Goal: Book appointment/travel/reservation

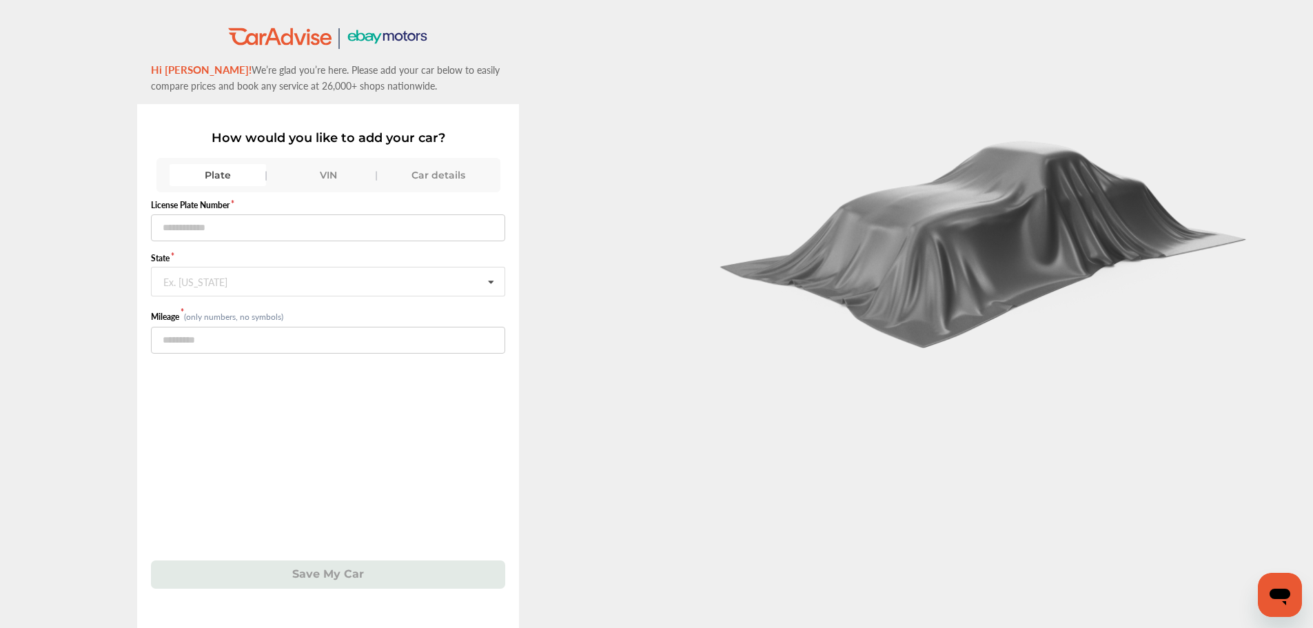
click at [343, 173] on div "VIN" at bounding box center [328, 175] width 97 height 22
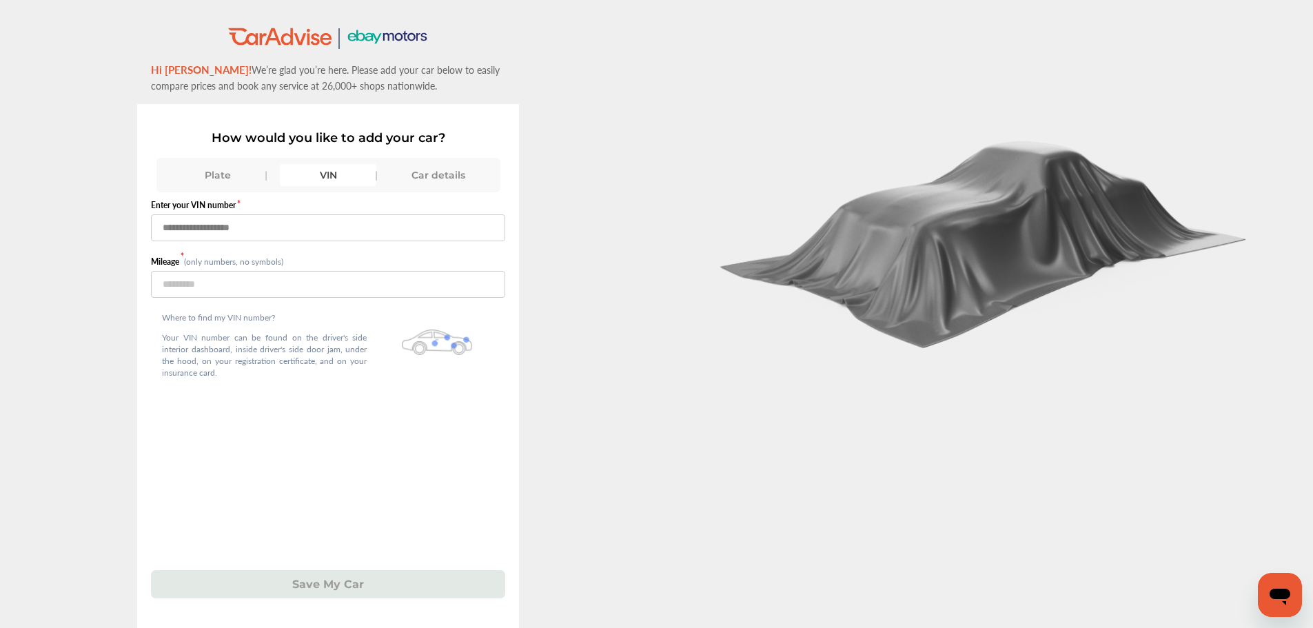
click at [309, 227] on input "text" at bounding box center [328, 227] width 354 height 27
paste input "**********"
type input "**********"
click at [296, 287] on input "number" at bounding box center [328, 284] width 354 height 27
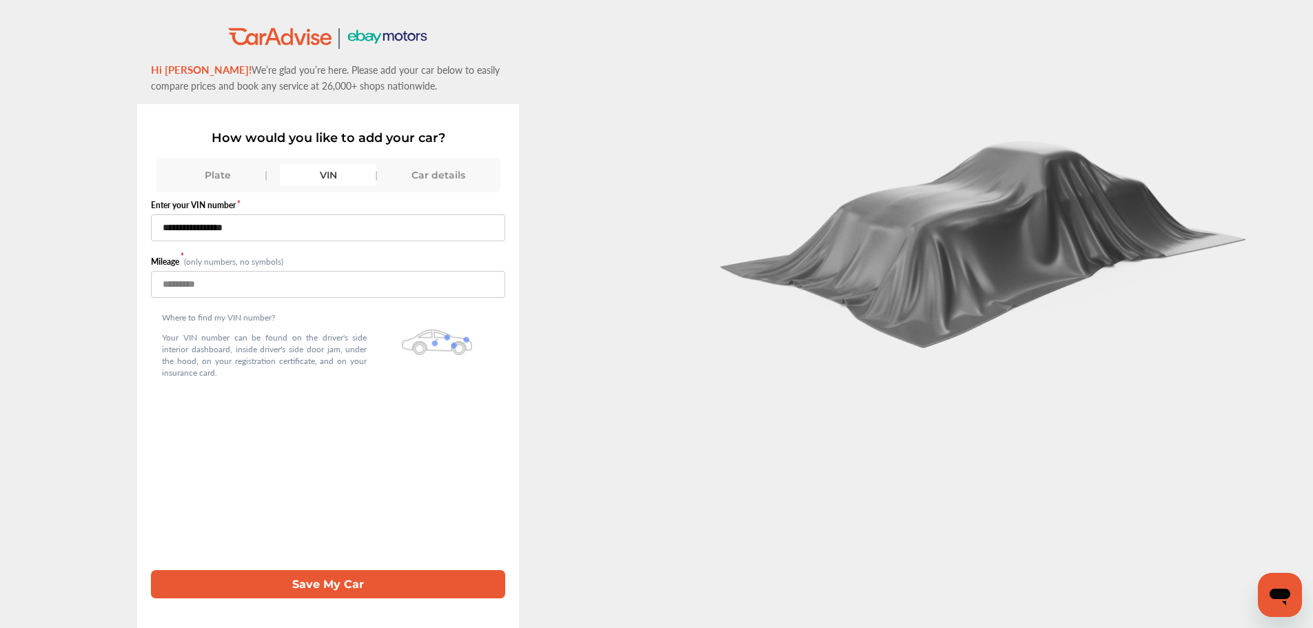
type input "*****"
click at [275, 595] on button "Save My Car" at bounding box center [328, 584] width 354 height 28
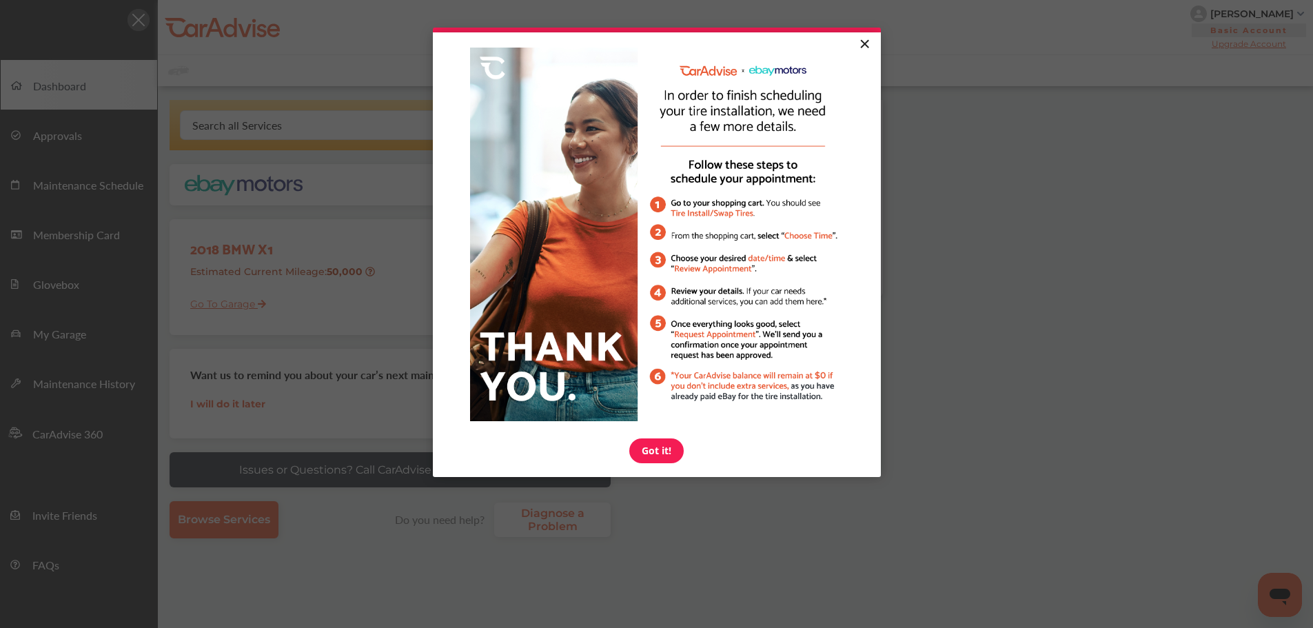
click at [871, 36] on link "×" at bounding box center [865, 44] width 24 height 25
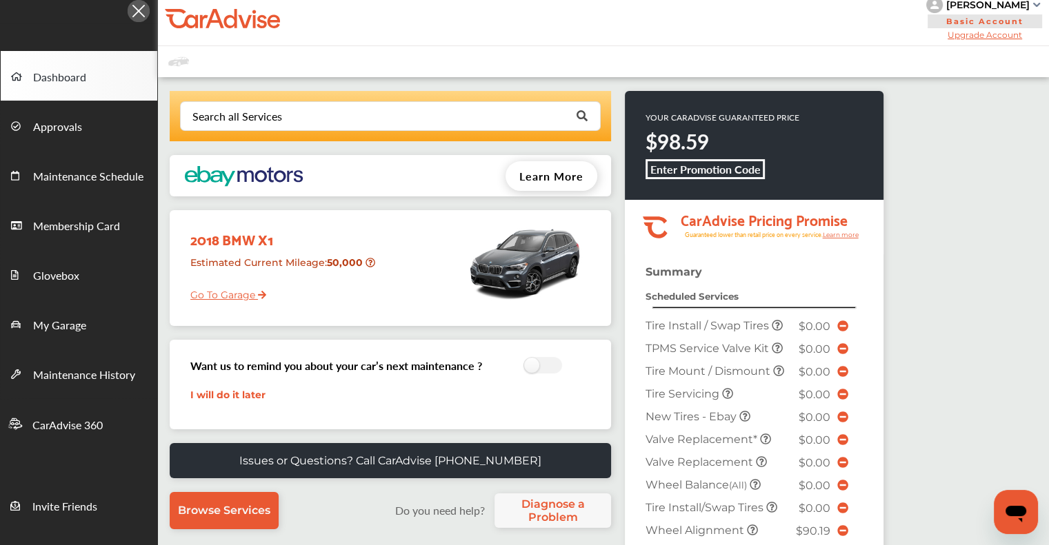
scroll to position [276, 0]
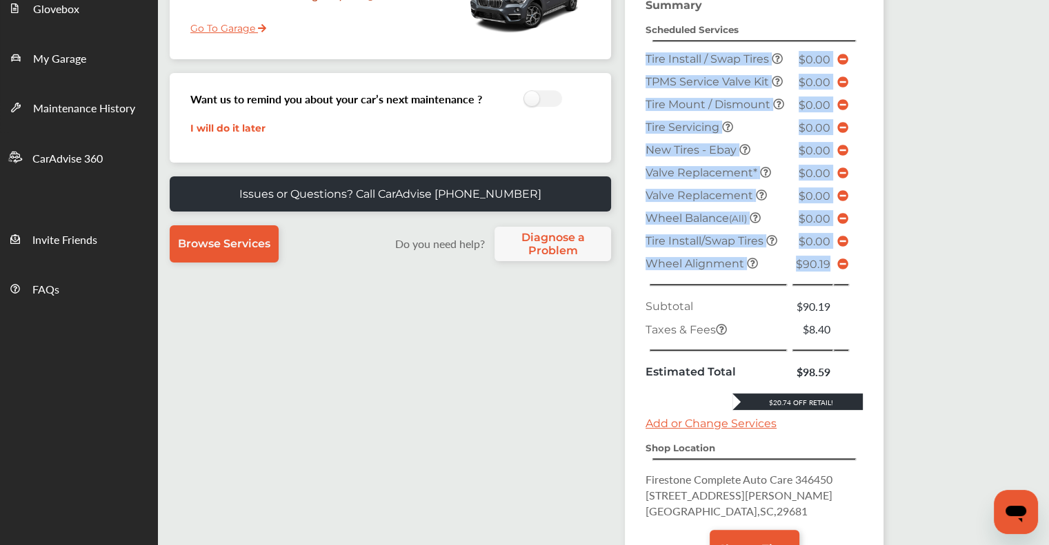
drag, startPoint x: 844, startPoint y: 256, endPoint x: 862, endPoint y: 252, distance: 18.4
click at [862, 252] on div "Summary Scheduled Services Tire Install / Swap Tires $0.00 TPMS Service Valve K…" at bounding box center [754, 293] width 259 height 589
click at [868, 250] on div "Summary Scheduled Services Tire Install / Swap Tires $0.00 TPMS Service Valve K…" at bounding box center [754, 293] width 259 height 589
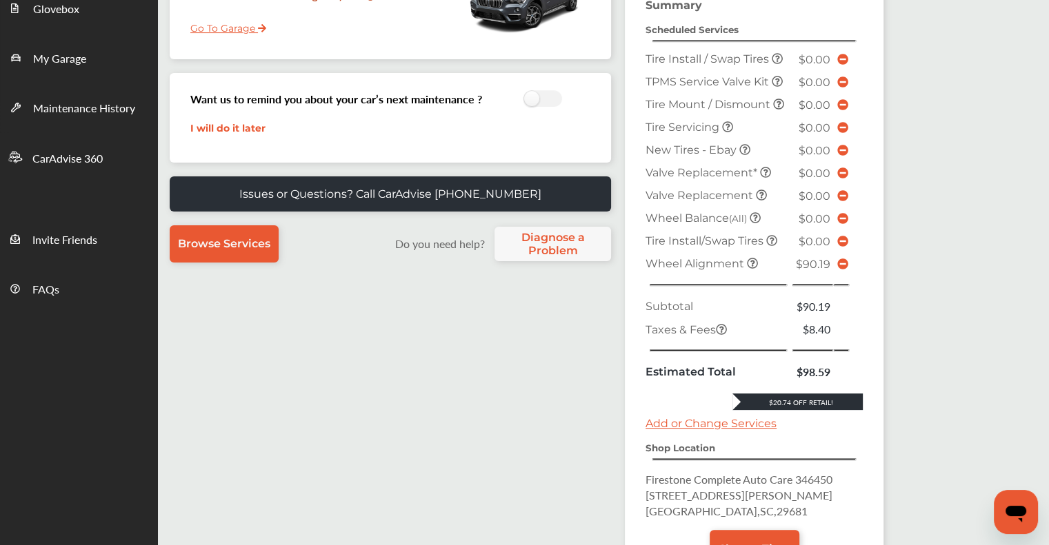
click at [846, 259] on icon at bounding box center [842, 264] width 11 height 11
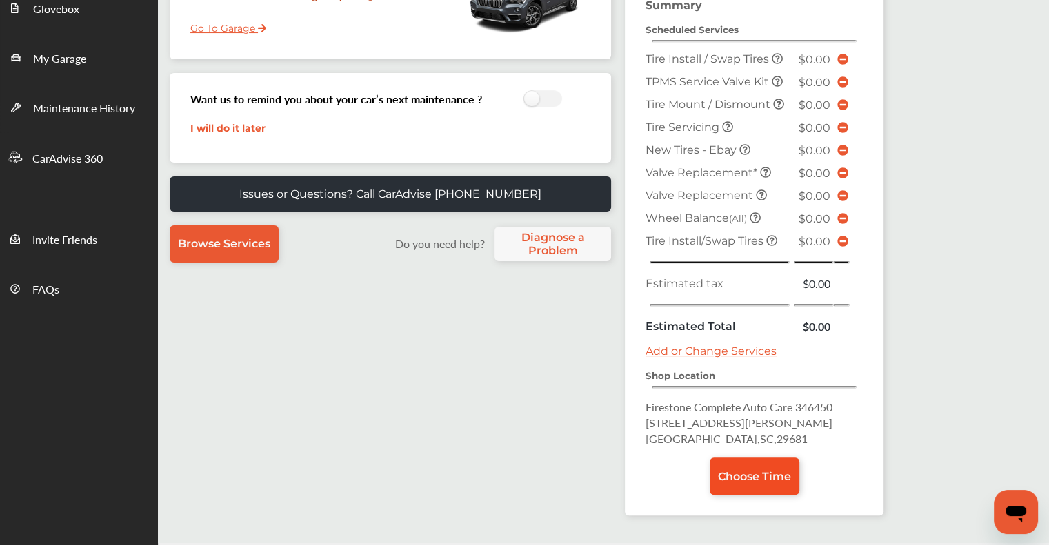
click at [772, 479] on link "Choose Time" at bounding box center [754, 476] width 90 height 37
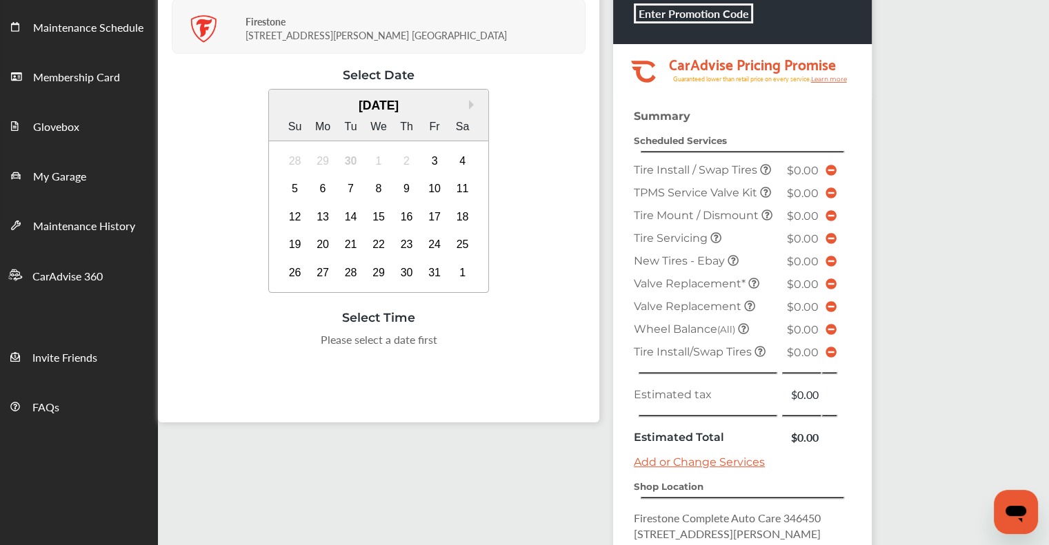
scroll to position [69, 0]
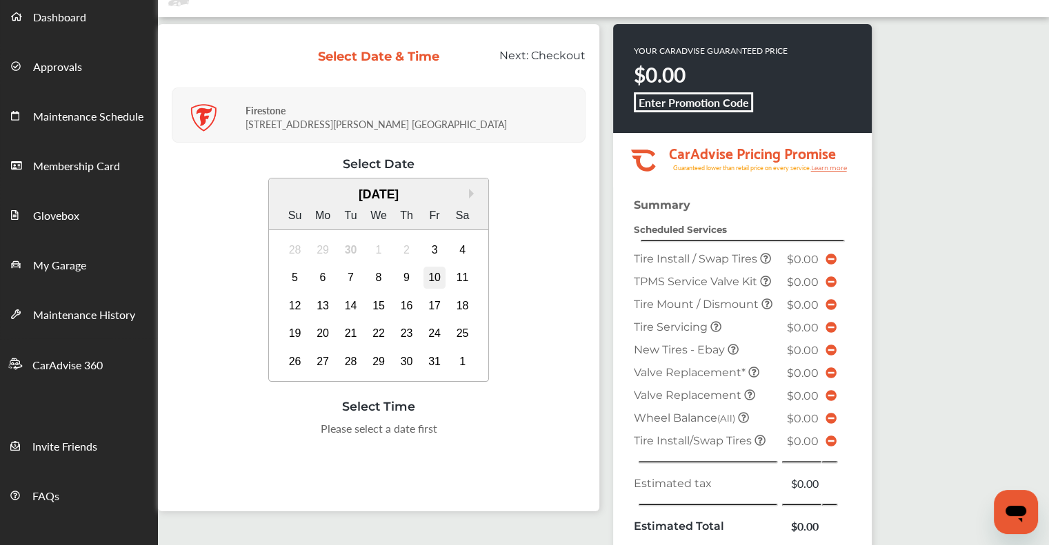
click at [423, 272] on div "10" at bounding box center [434, 278] width 22 height 22
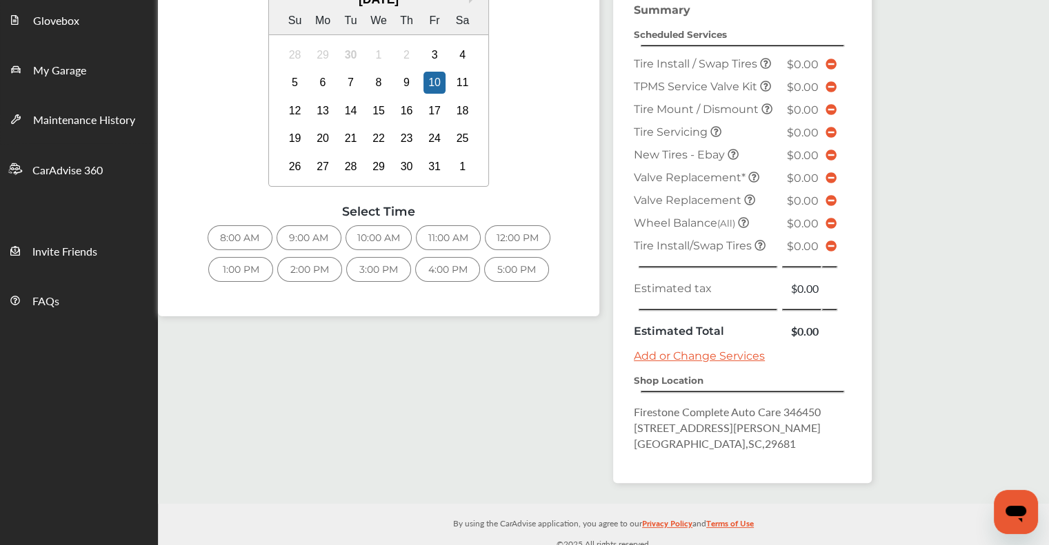
scroll to position [265, 0]
click at [246, 240] on div "8:00 AM" at bounding box center [239, 236] width 65 height 25
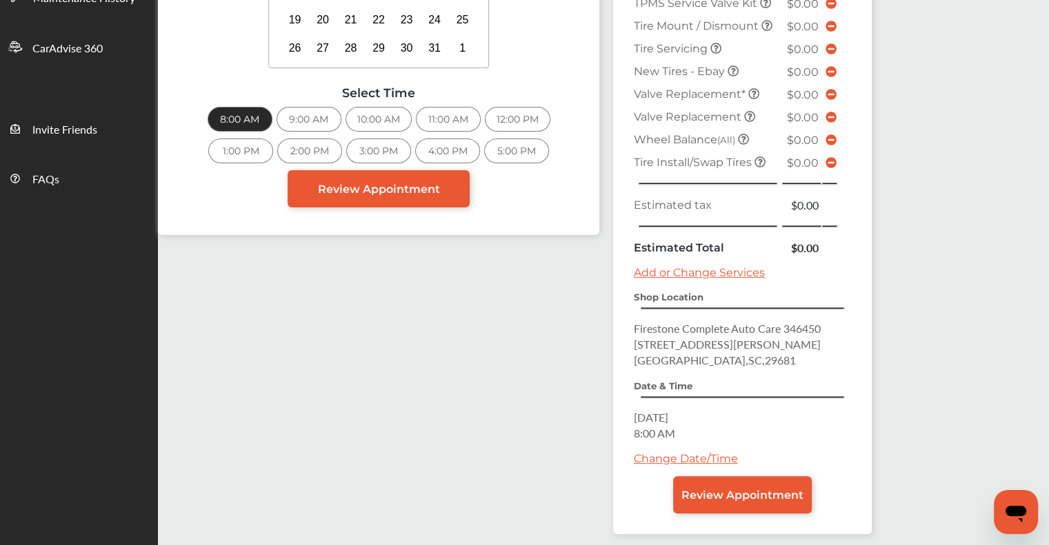
scroll to position [436, 0]
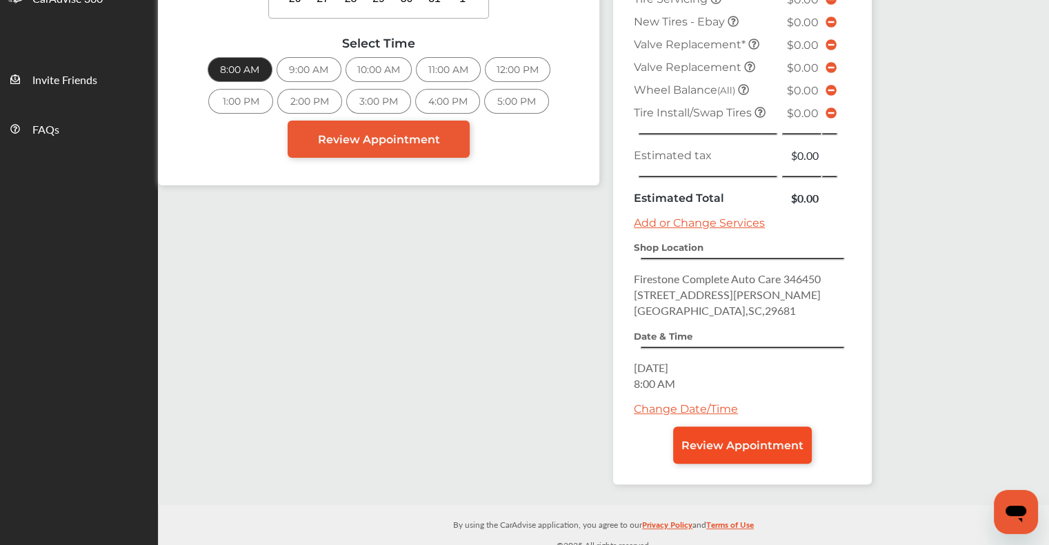
click at [722, 444] on link "Review Appointment" at bounding box center [742, 445] width 139 height 37
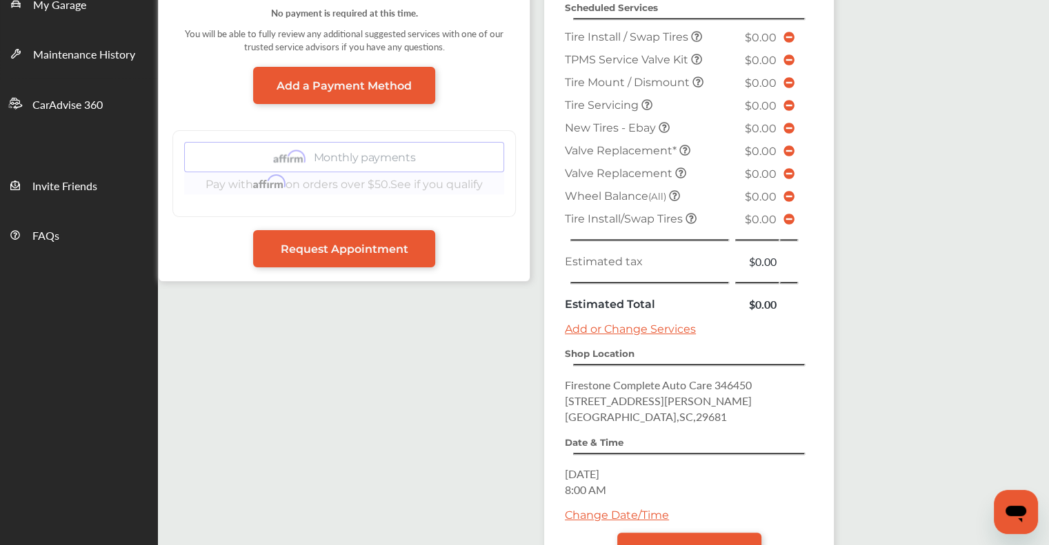
scroll to position [345, 0]
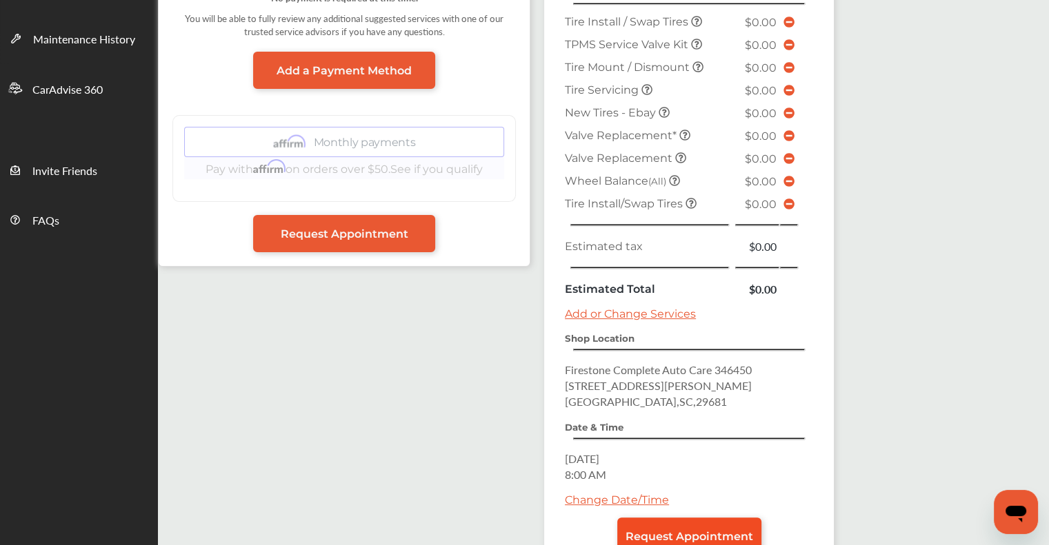
click at [708, 518] on link "Request Appointment" at bounding box center [689, 536] width 144 height 37
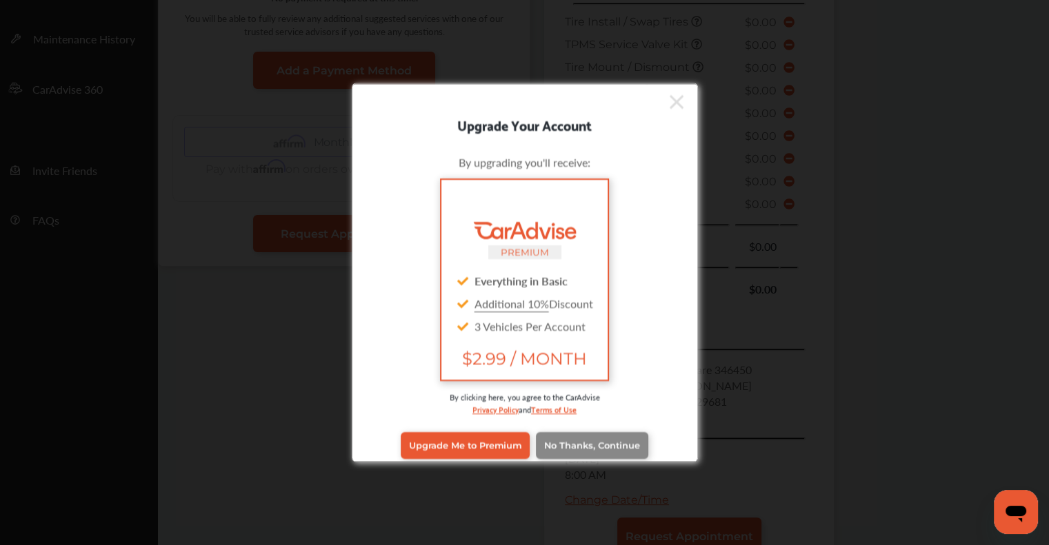
click at [607, 453] on link "No Thanks, Continue" at bounding box center [592, 445] width 112 height 26
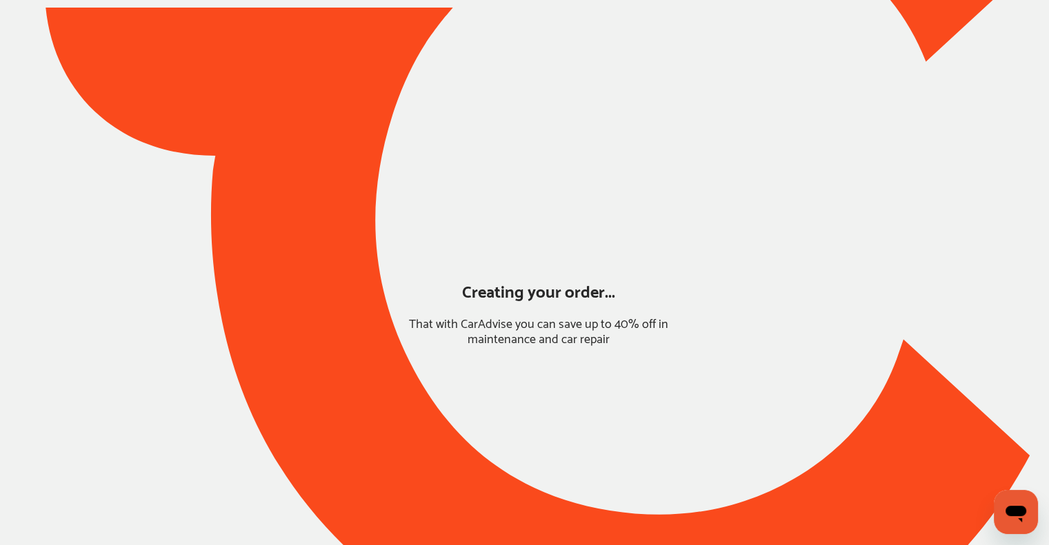
scroll to position [42, 0]
